Goal: Task Accomplishment & Management: Manage account settings

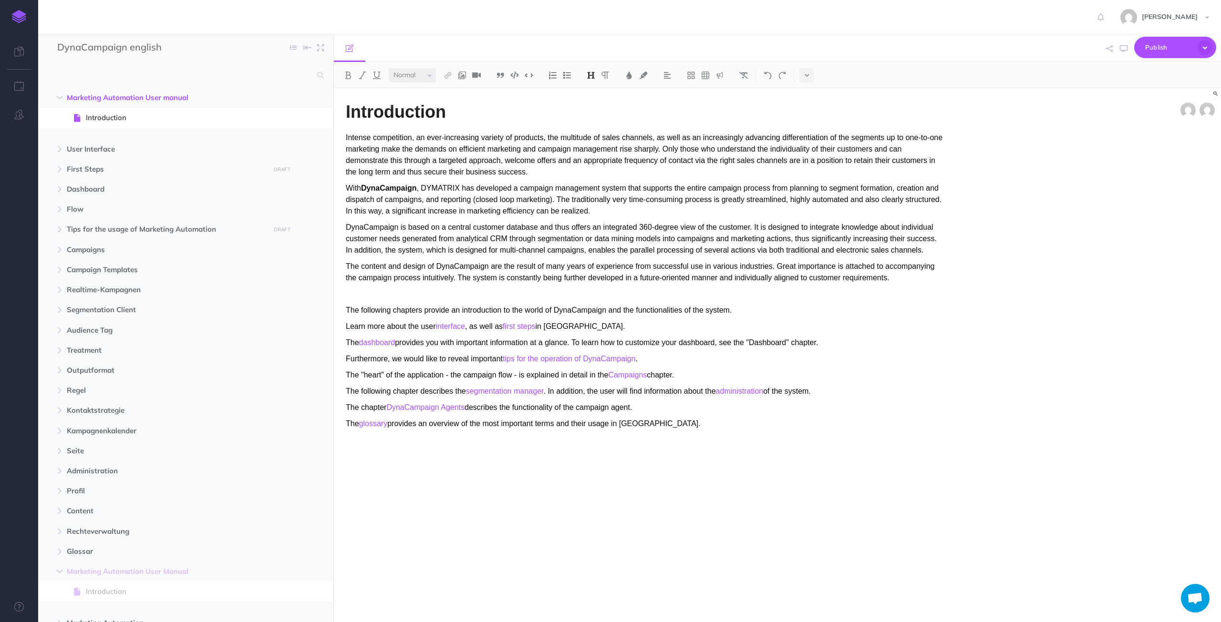
select select "null"
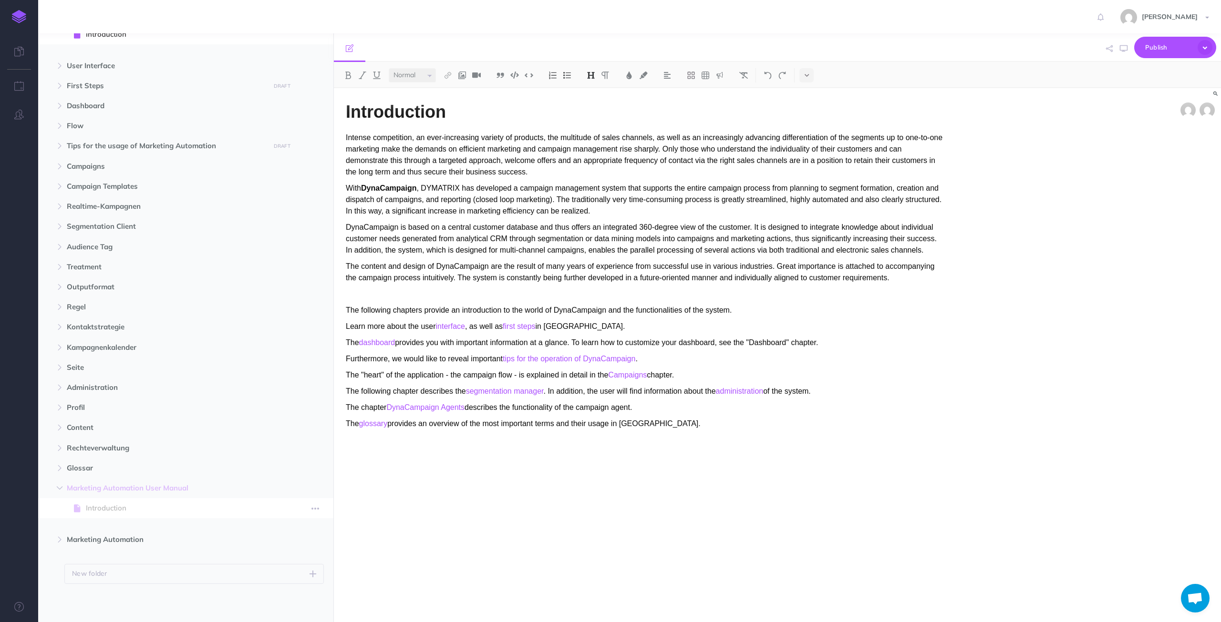
click at [134, 513] on span "Introduction" at bounding box center [181, 508] width 190 height 11
click at [101, 541] on span "Marketing Automation" at bounding box center [165, 539] width 197 height 11
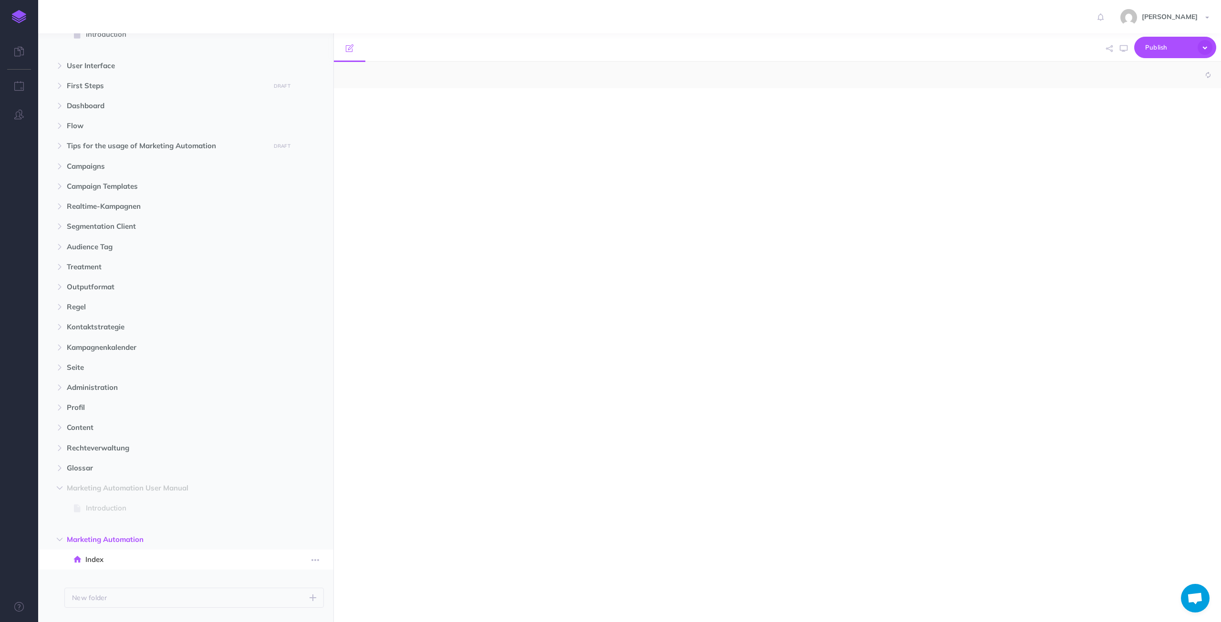
click at [123, 560] on span "Index" at bounding box center [180, 559] width 191 height 11
select select "null"
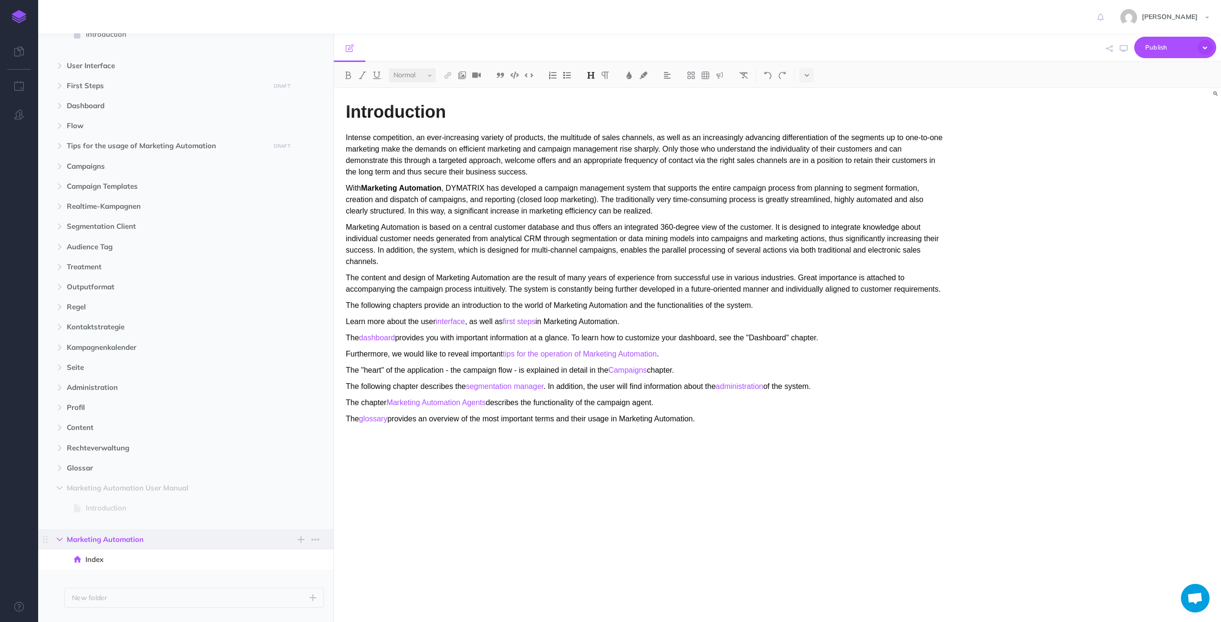
click at [57, 542] on icon "button" at bounding box center [60, 540] width 6 height 6
click at [59, 539] on icon "button" at bounding box center [60, 540] width 6 height 6
click at [154, 563] on span "Index" at bounding box center [180, 559] width 191 height 11
click at [320, 544] on button "button" at bounding box center [315, 539] width 17 height 11
click at [279, 589] on link "Settings" at bounding box center [288, 588] width 72 height 16
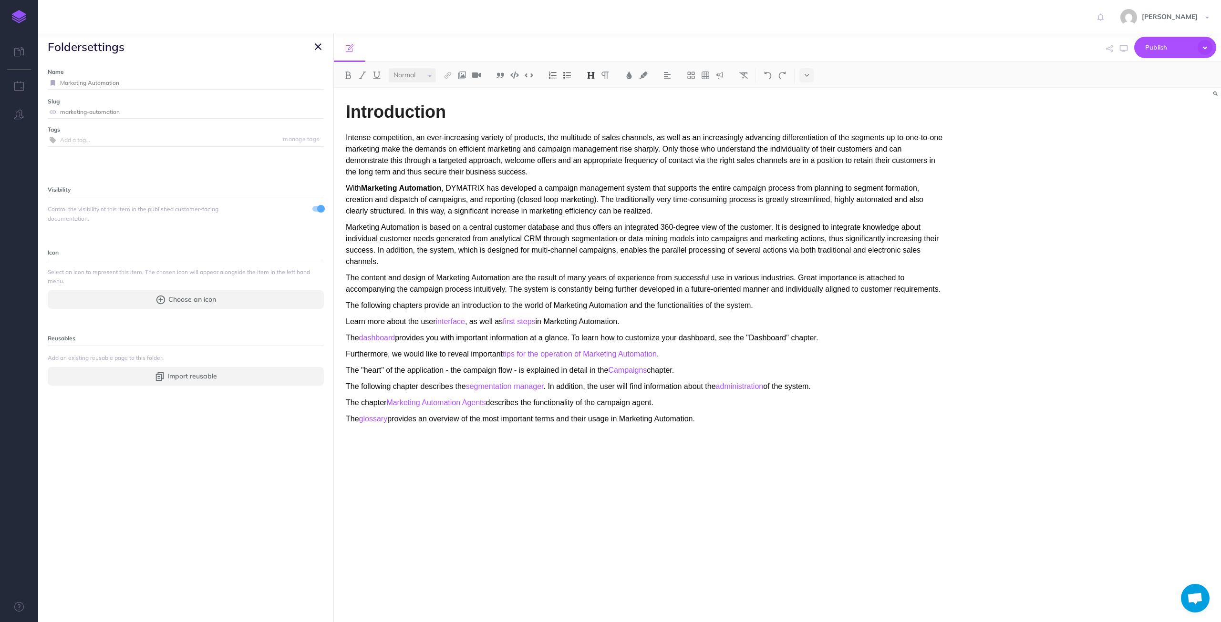
click at [316, 45] on icon "button" at bounding box center [318, 46] width 7 height 11
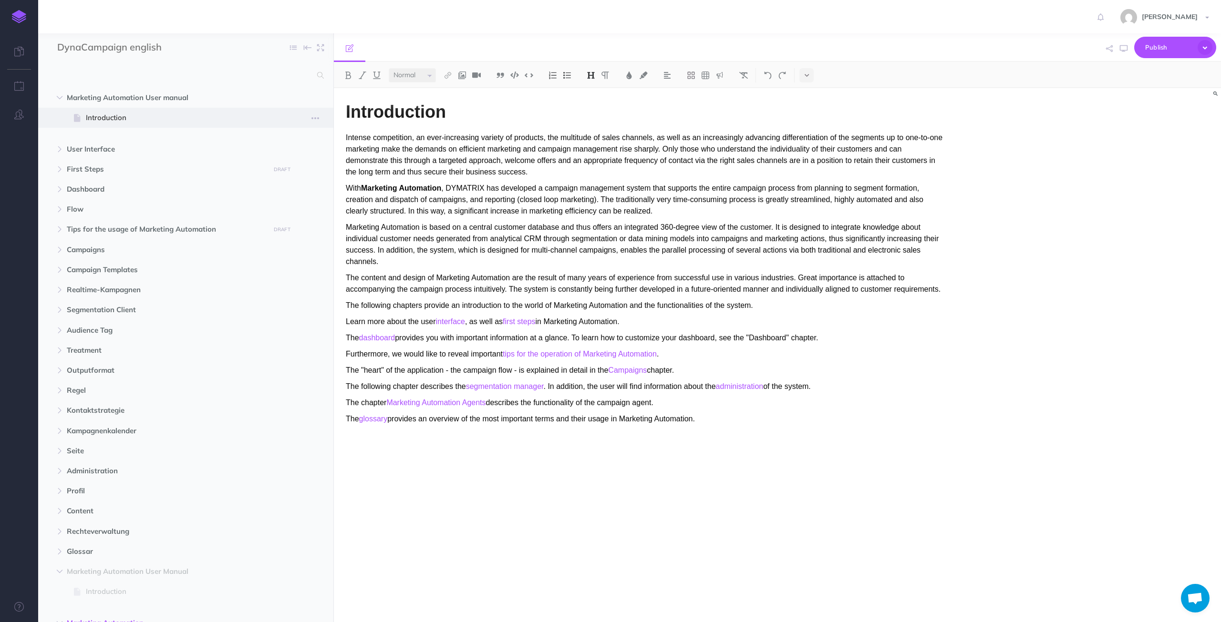
click at [150, 119] on span "Introduction" at bounding box center [181, 117] width 190 height 11
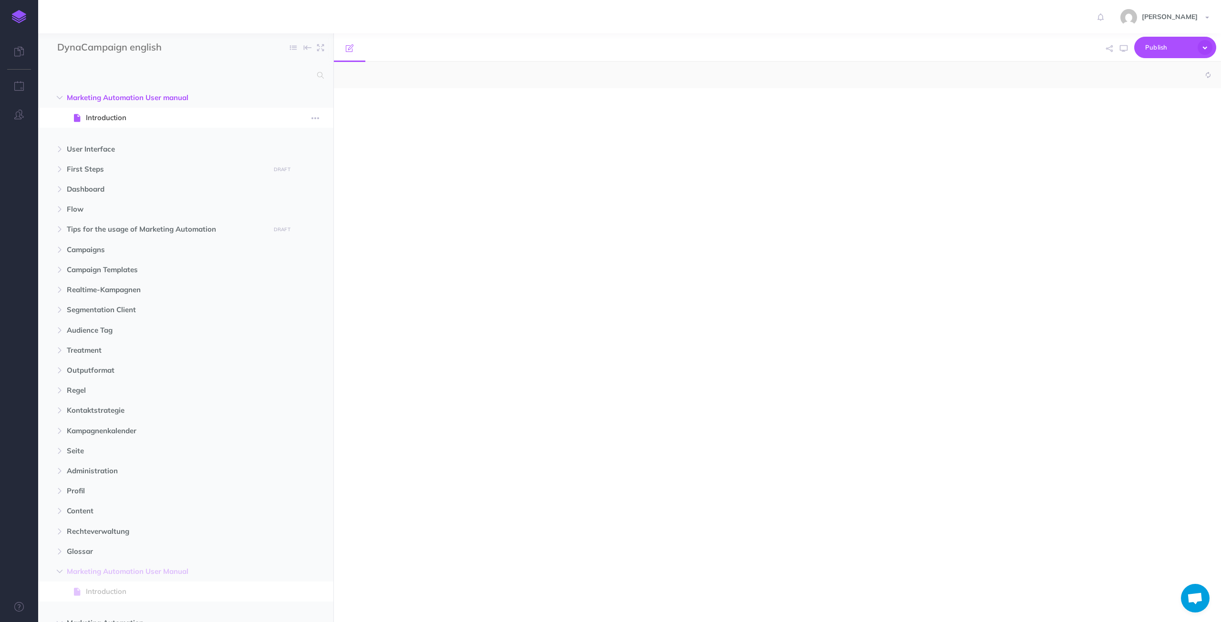
select select "null"
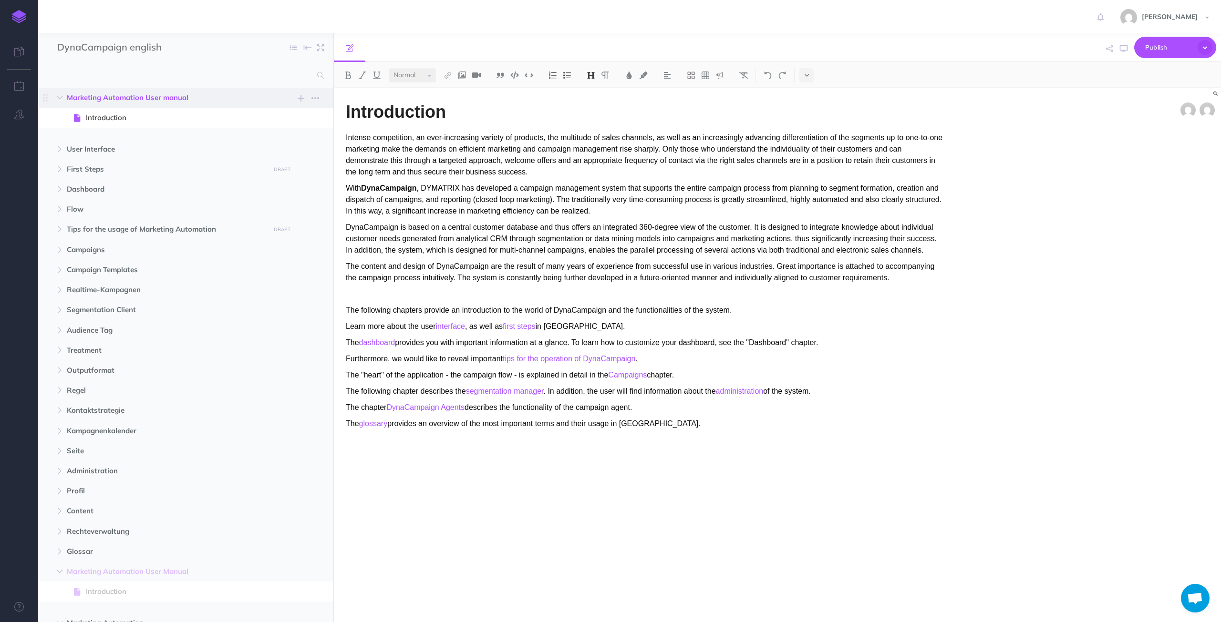
click at [270, 95] on span "Marketing Automation User manual New folder Add a new folder inside this folder…" at bounding box center [196, 98] width 259 height 20
click at [315, 97] on icon "button" at bounding box center [315, 97] width 8 height 11
click at [290, 149] on link "Settings" at bounding box center [288, 146] width 72 height 16
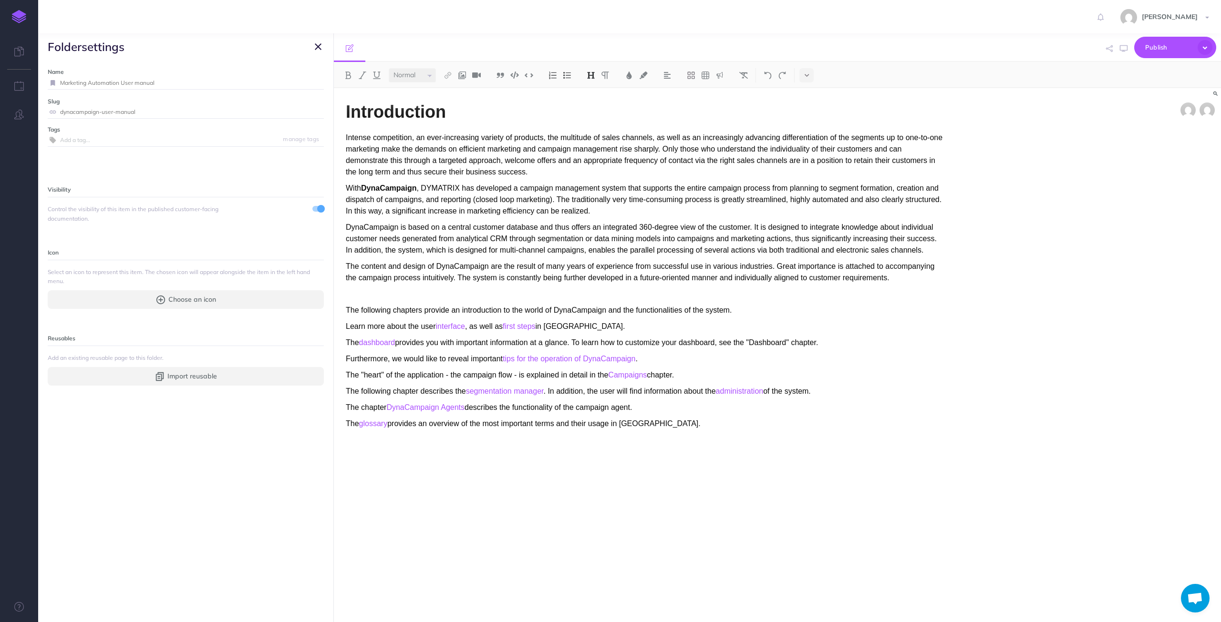
click at [313, 46] on button "button" at bounding box center [317, 46] width 11 height 11
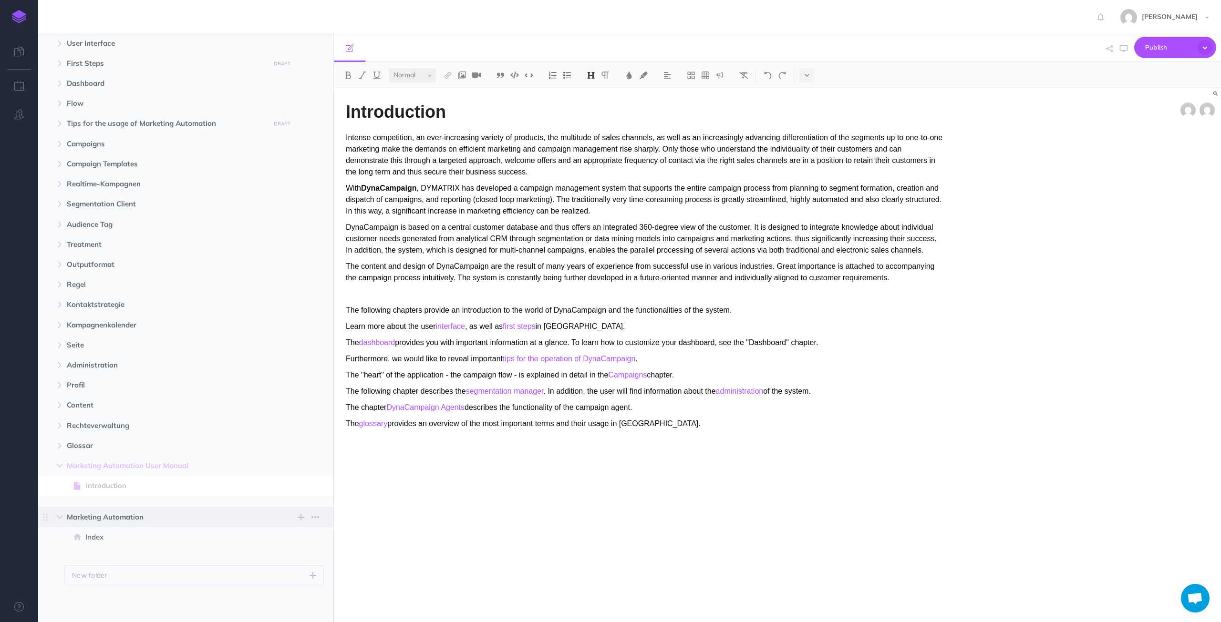
scroll to position [107, 0]
click at [315, 486] on icon "button" at bounding box center [315, 484] width 8 height 11
click at [274, 552] on link "Settings" at bounding box center [288, 549] width 72 height 16
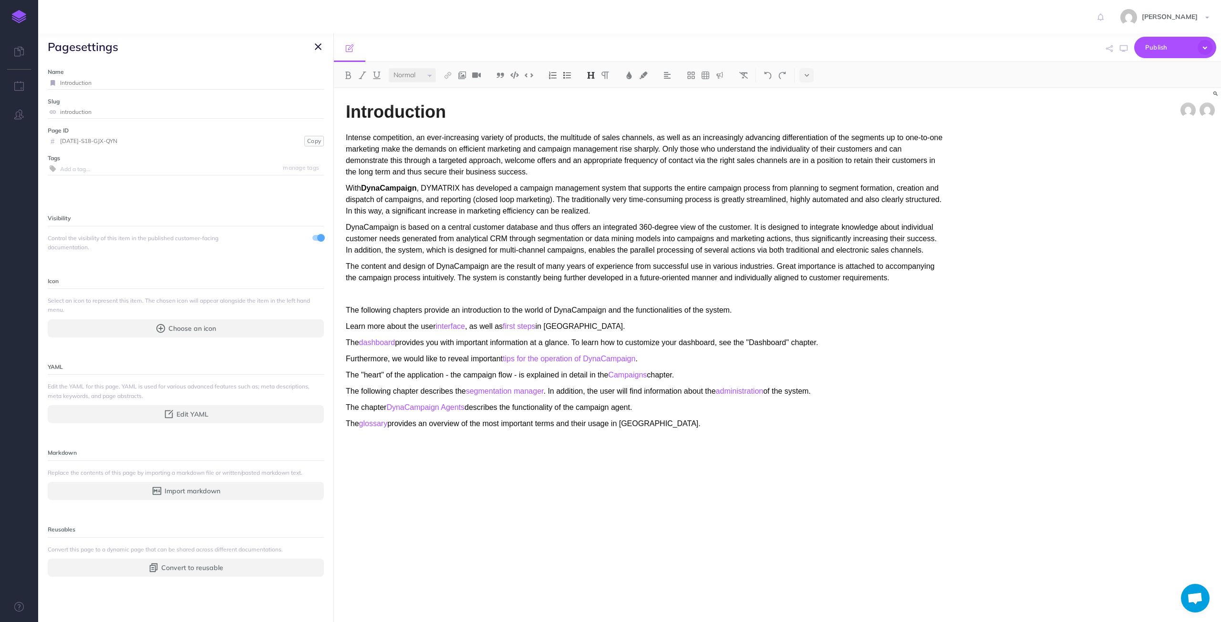
click at [75, 129] on label "Page ID" at bounding box center [186, 130] width 276 height 9
click at [317, 45] on icon "button" at bounding box center [318, 46] width 7 height 11
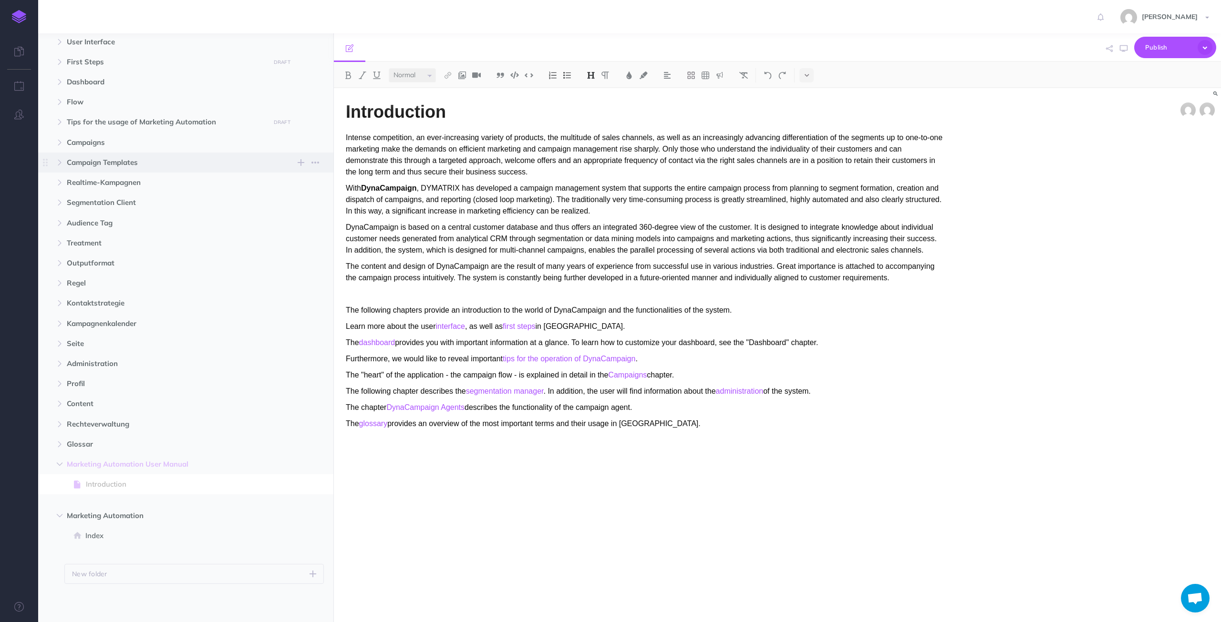
scroll to position [0, 0]
